Goal: Information Seeking & Learning: Learn about a topic

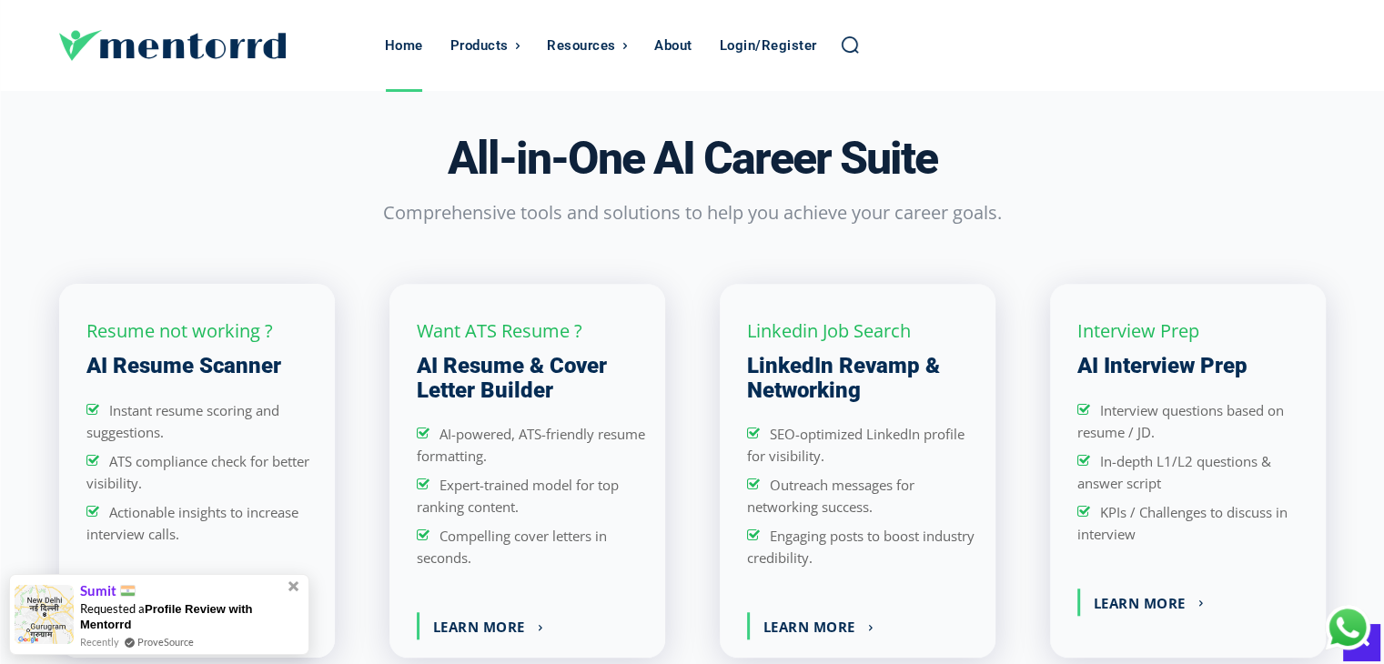
scroll to position [1380, 0]
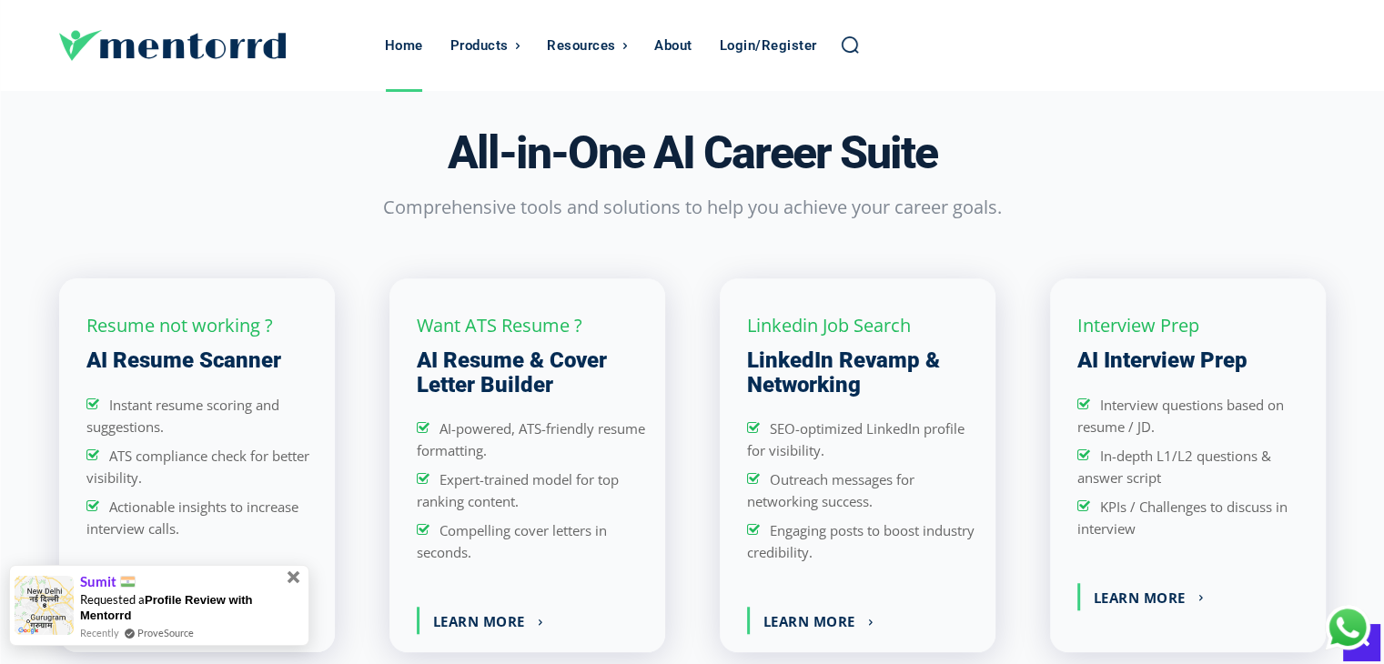
click at [292, 577] on span at bounding box center [294, 577] width 13 height 13
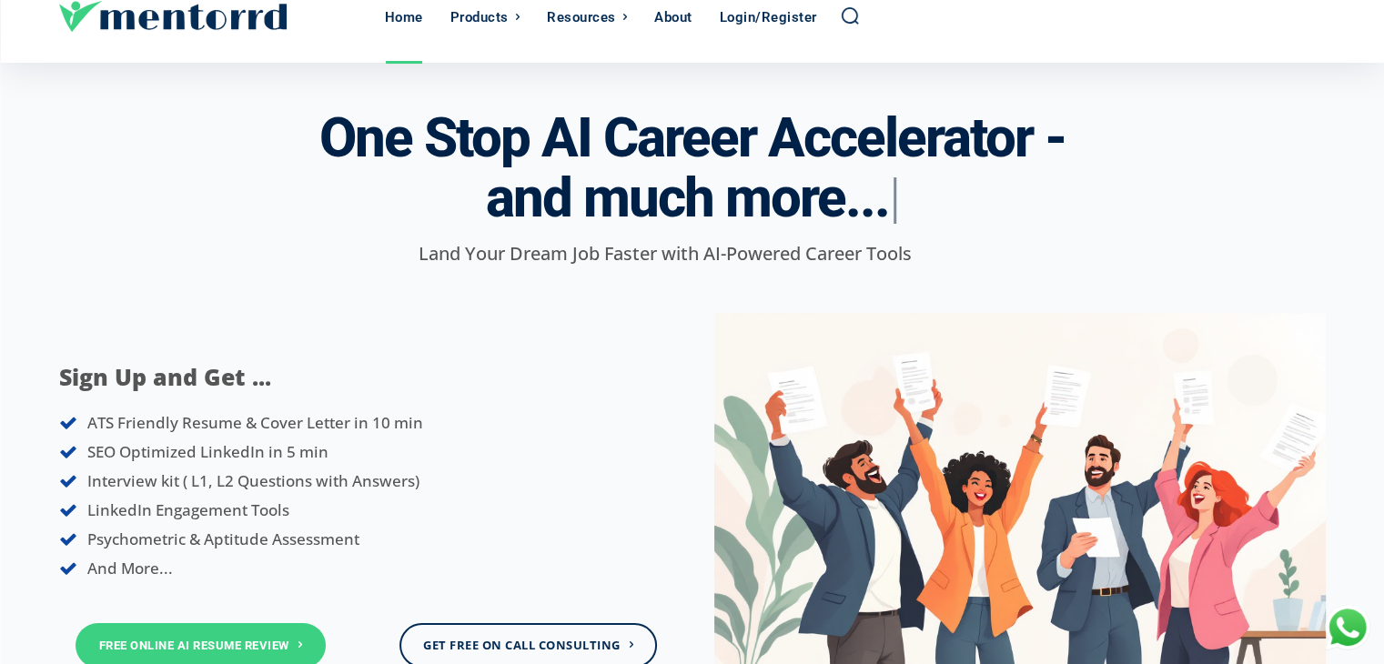
scroll to position [0, 0]
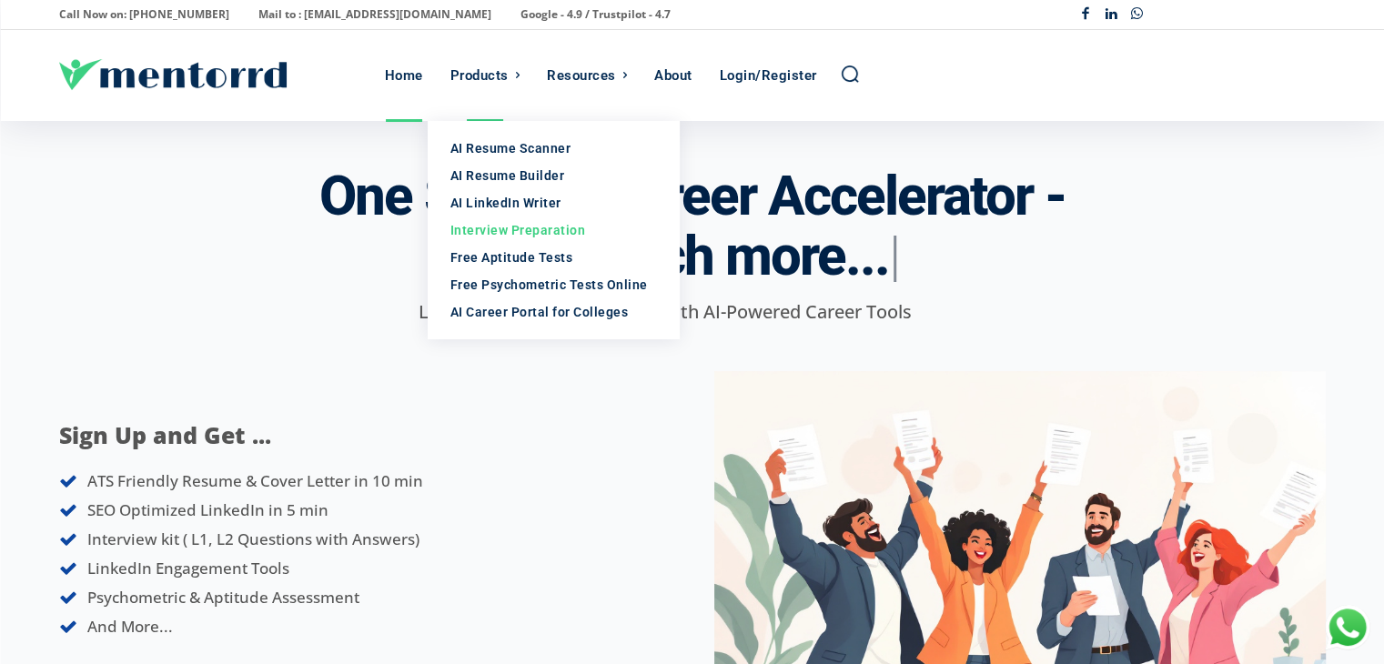
click at [495, 232] on div "Interview Preparation" at bounding box center [553, 230] width 207 height 18
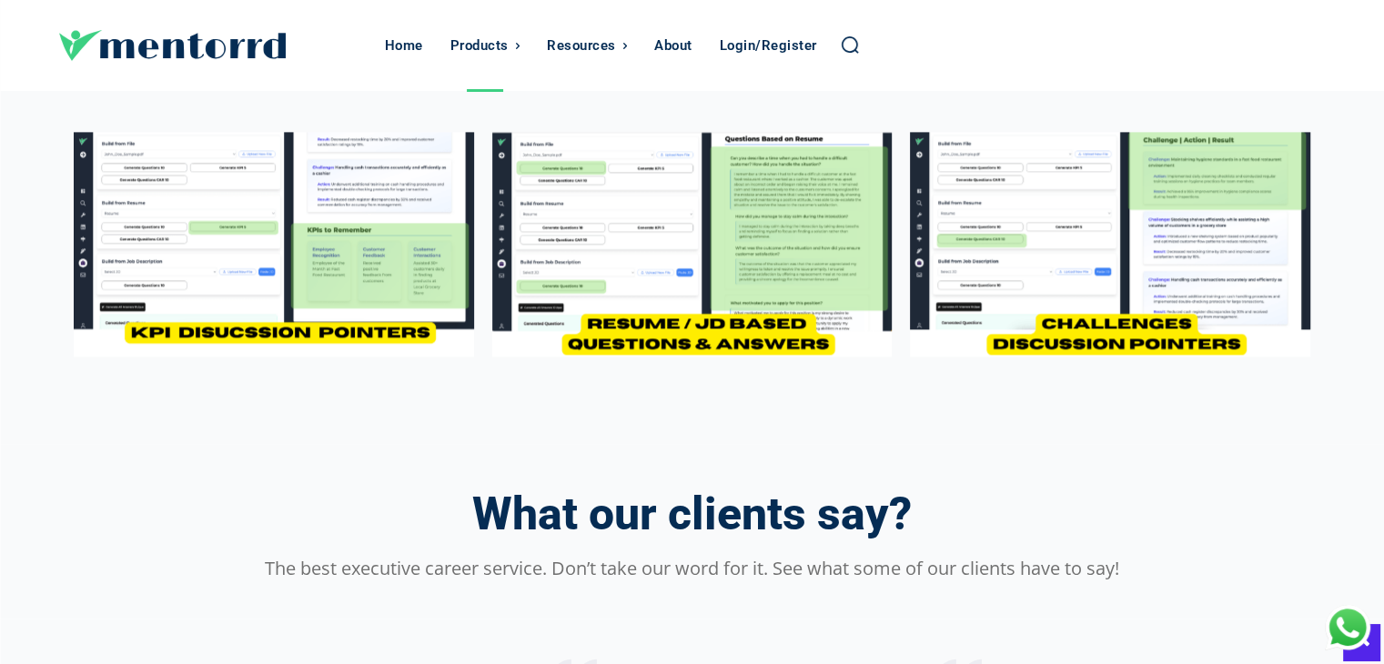
scroll to position [2437, 0]
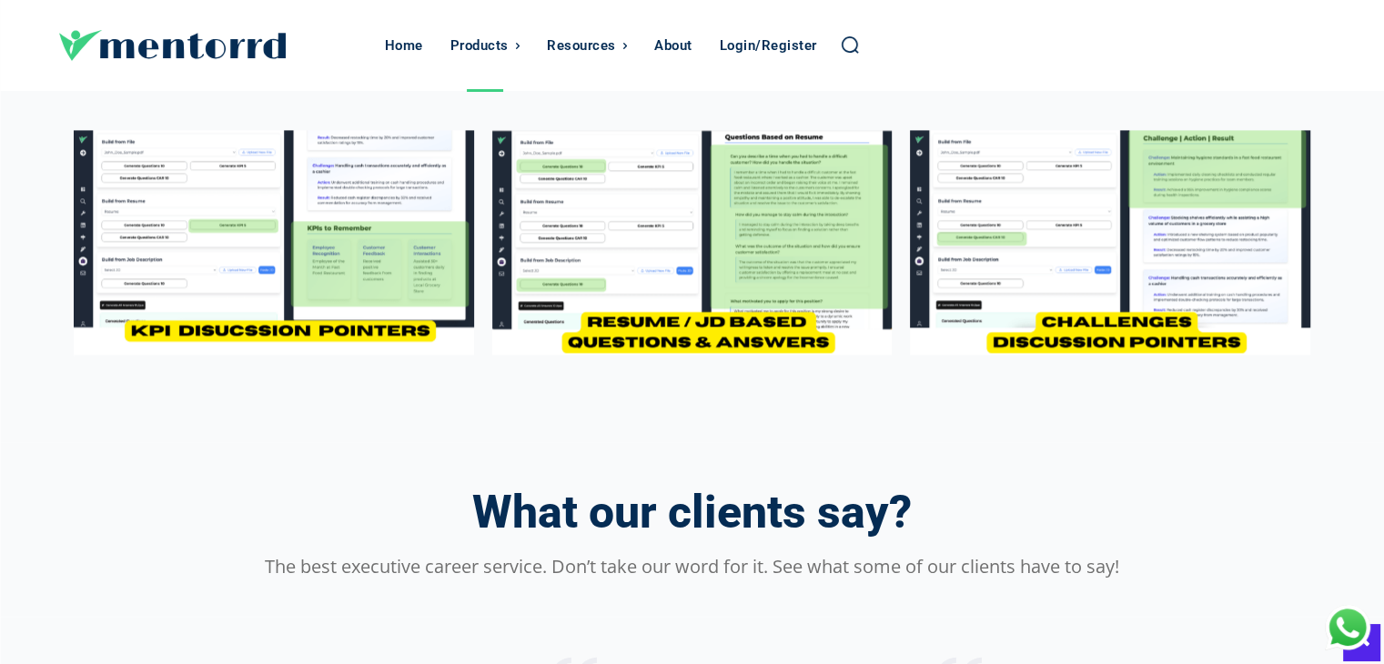
click at [163, 241] on img at bounding box center [273, 242] width 399 height 225
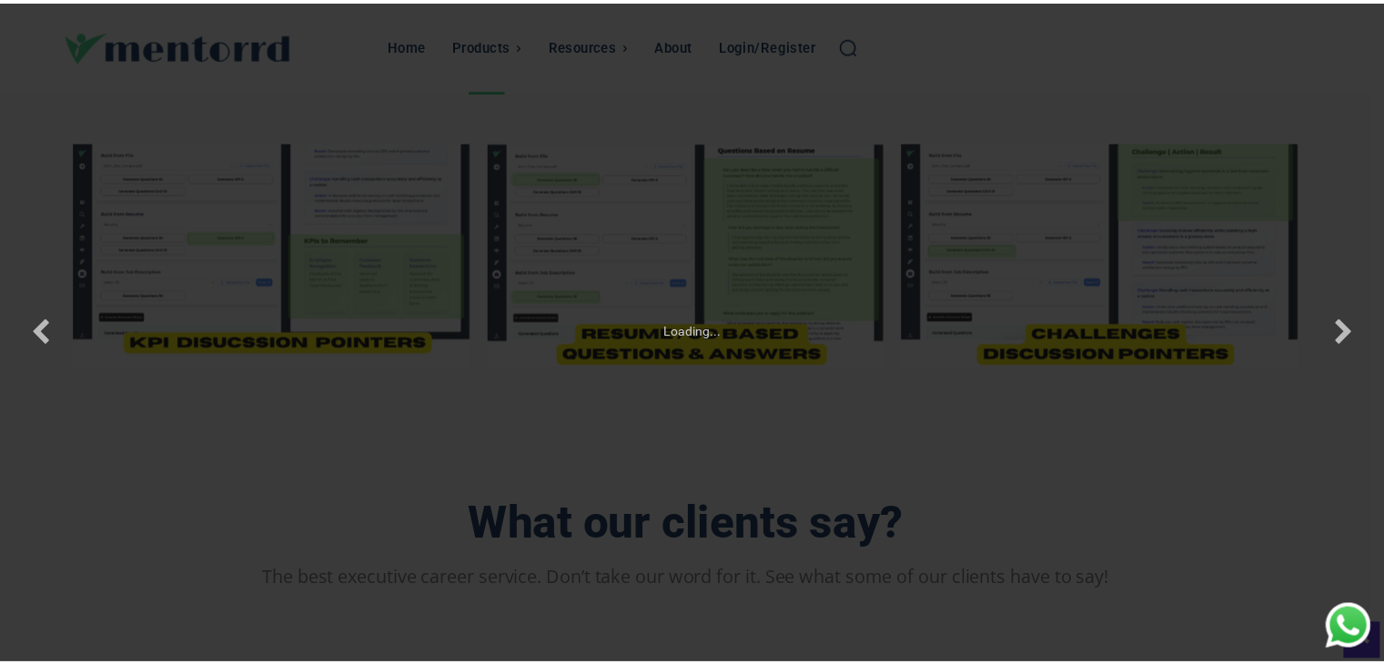
scroll to position [2424, 0]
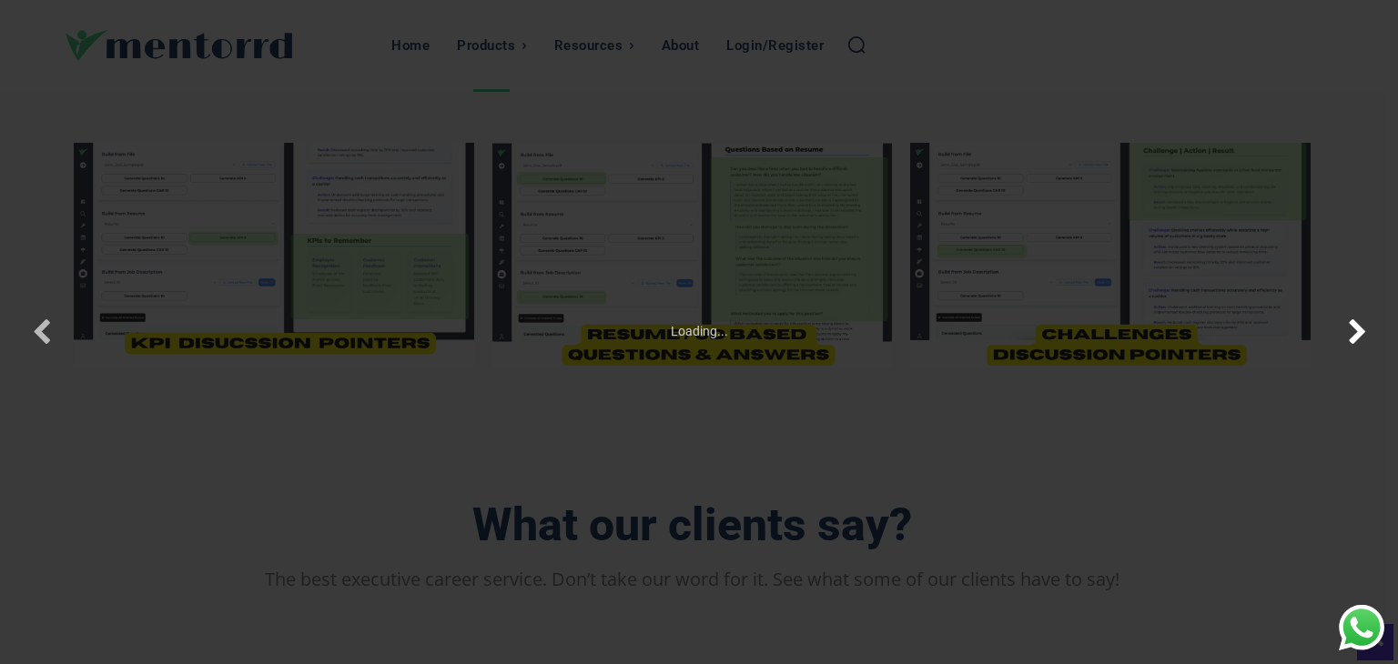
click at [1350, 344] on button "button" at bounding box center [1357, 332] width 82 height 100
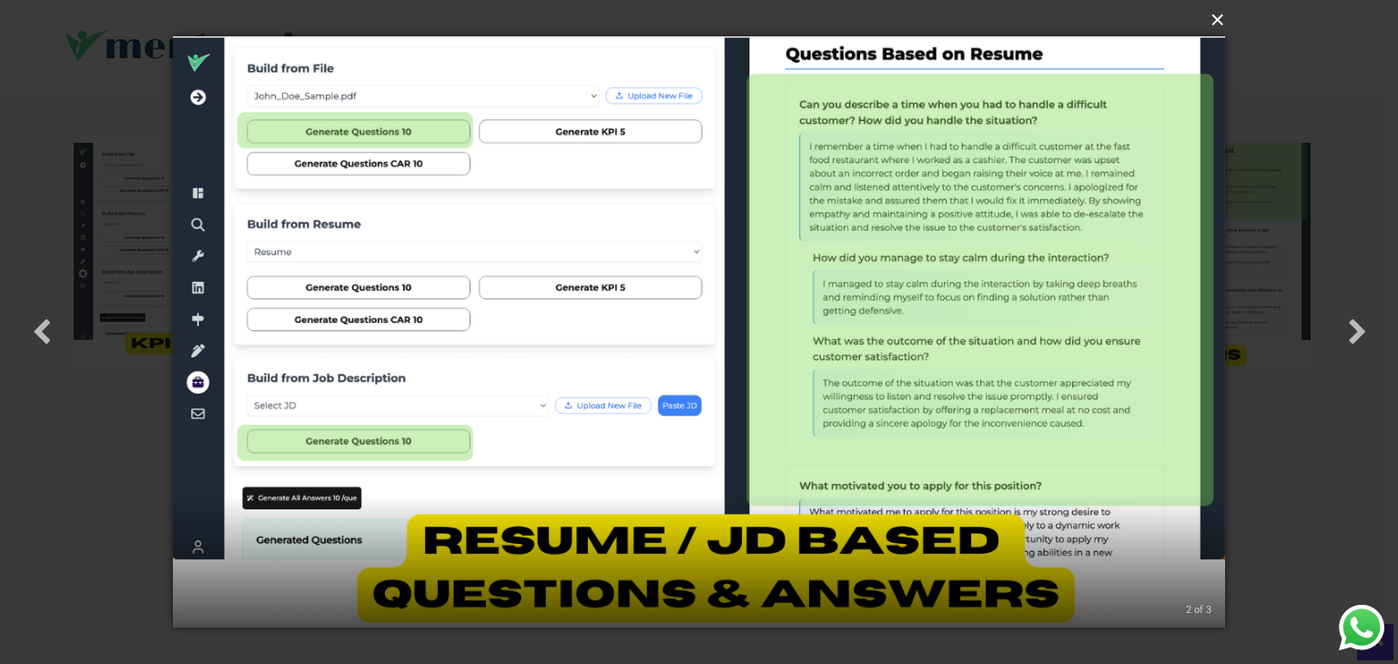
click at [1212, 29] on button "×" at bounding box center [704, 20] width 1052 height 40
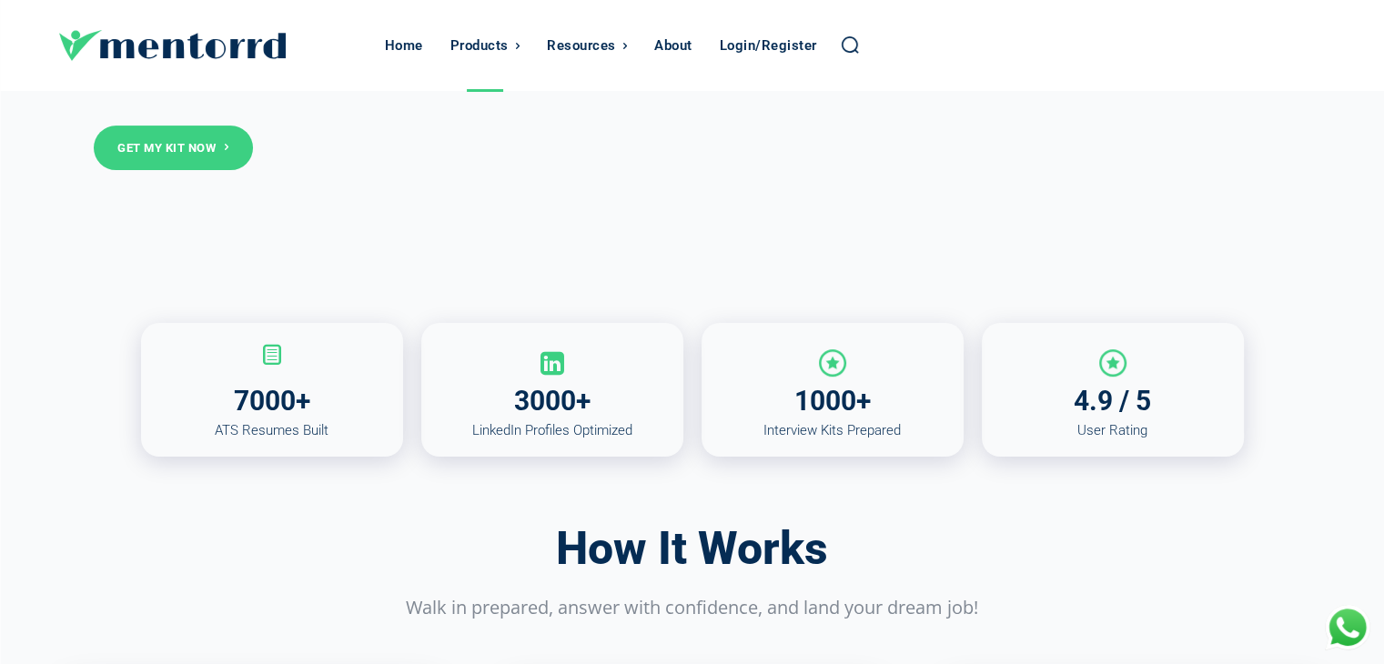
scroll to position [0, 0]
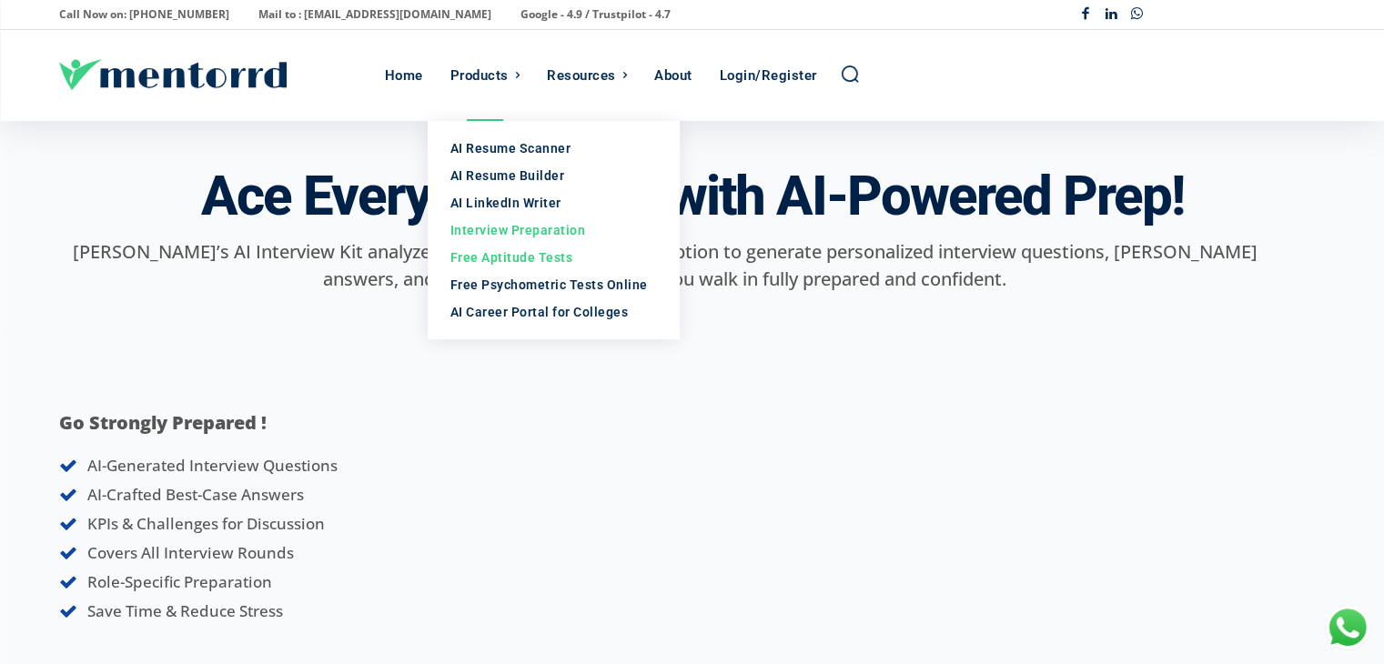
click at [525, 259] on div "Free Aptitude Tests" at bounding box center [553, 257] width 207 height 18
